Goal: Transaction & Acquisition: Purchase product/service

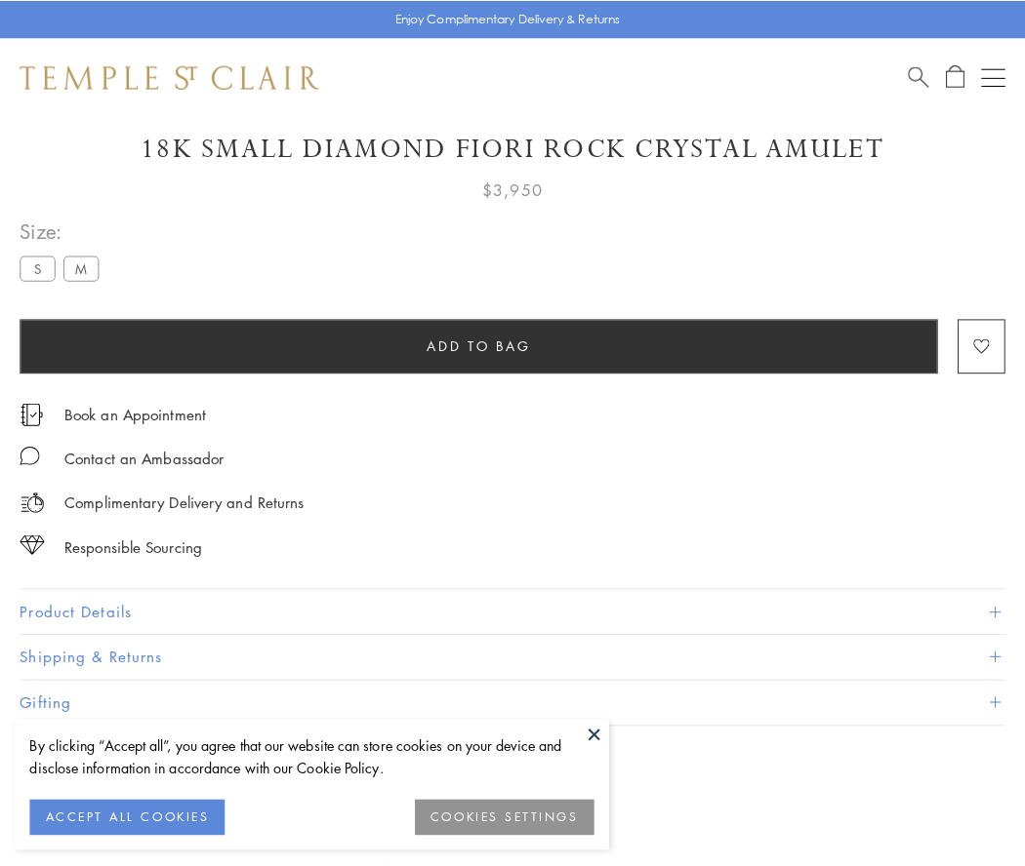
scroll to position [115, 0]
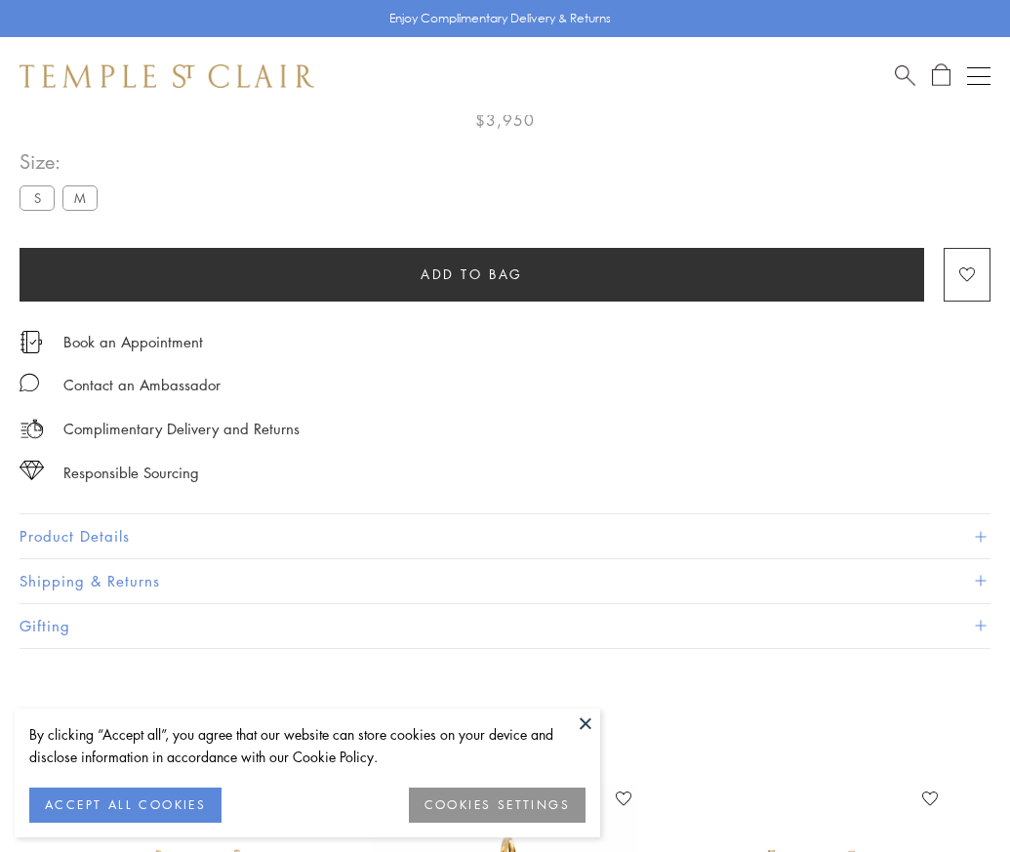
click at [471, 273] on span "Add to bag" at bounding box center [472, 273] width 102 height 21
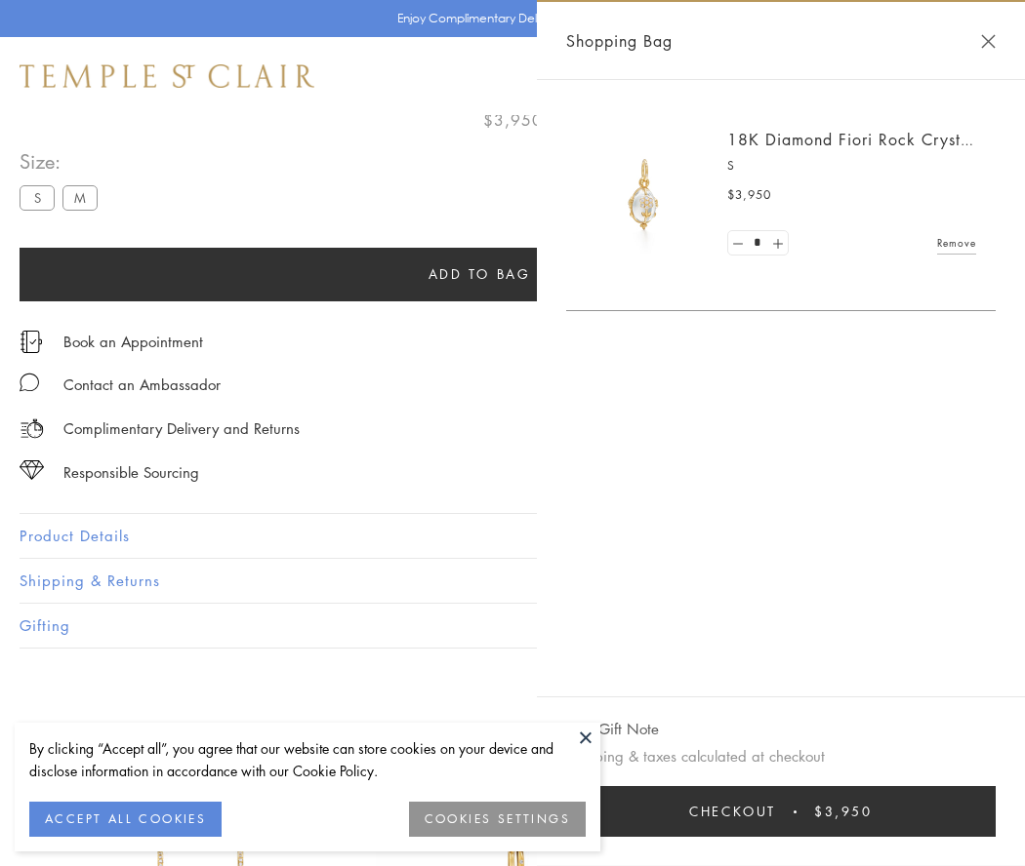
click at [781, 812] on button "Checkout $3,950" at bounding box center [780, 811] width 429 height 51
